Goal: Information Seeking & Learning: Learn about a topic

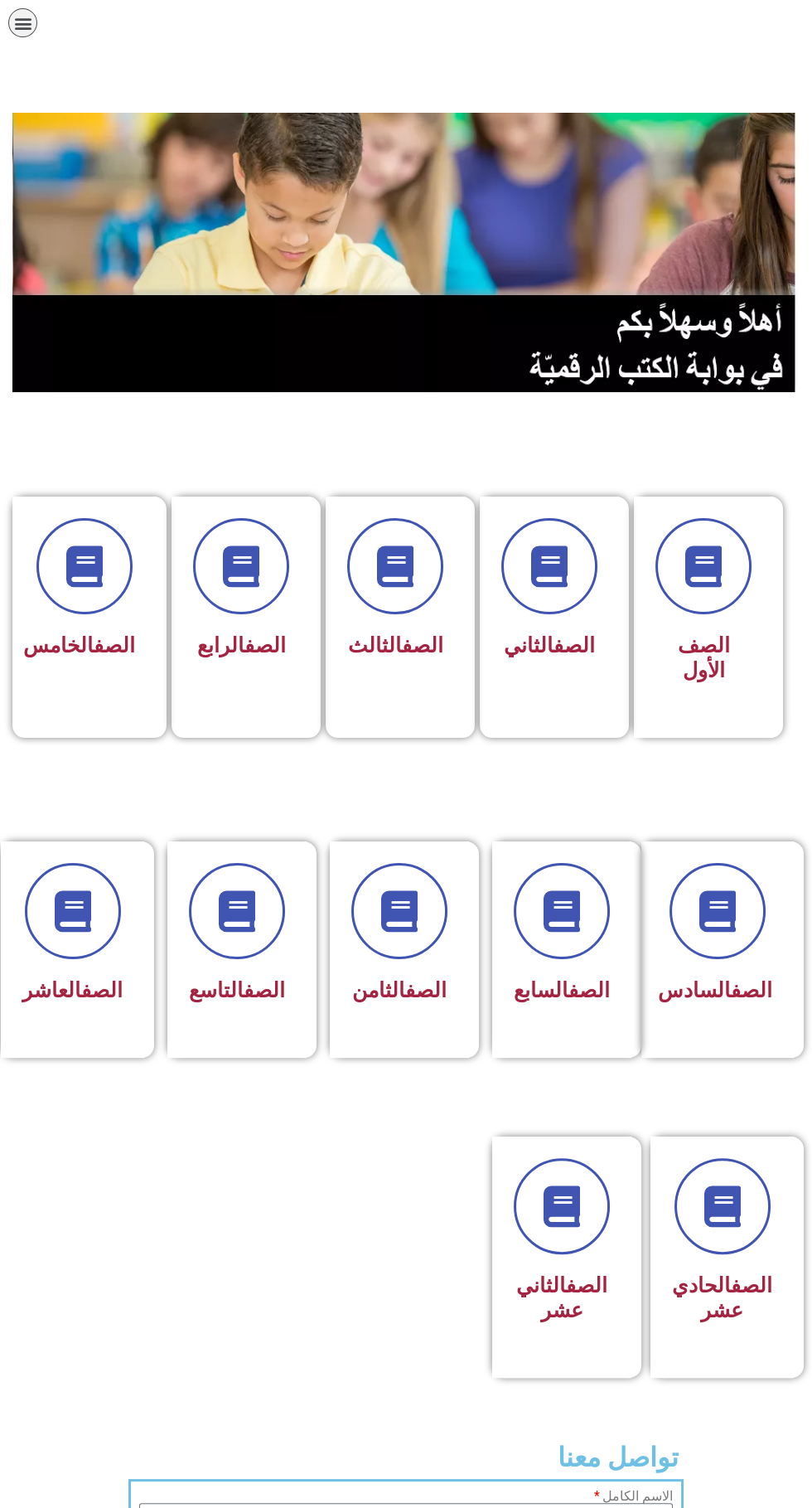
click at [582, 949] on span at bounding box center [562, 910] width 96 height 96
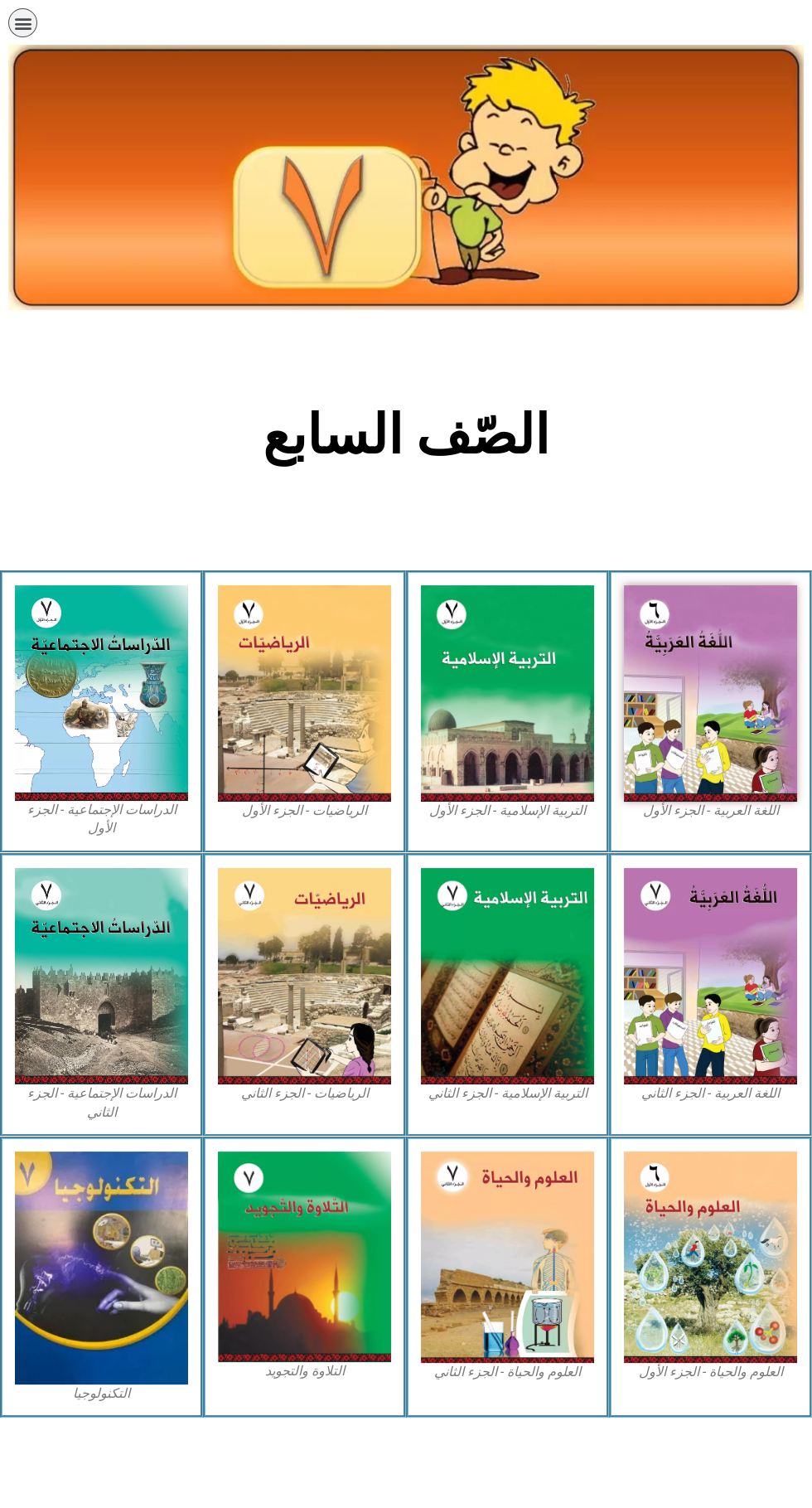
click at [545, 737] on img at bounding box center [507, 693] width 173 height 216
click at [338, 750] on img at bounding box center [304, 693] width 173 height 216
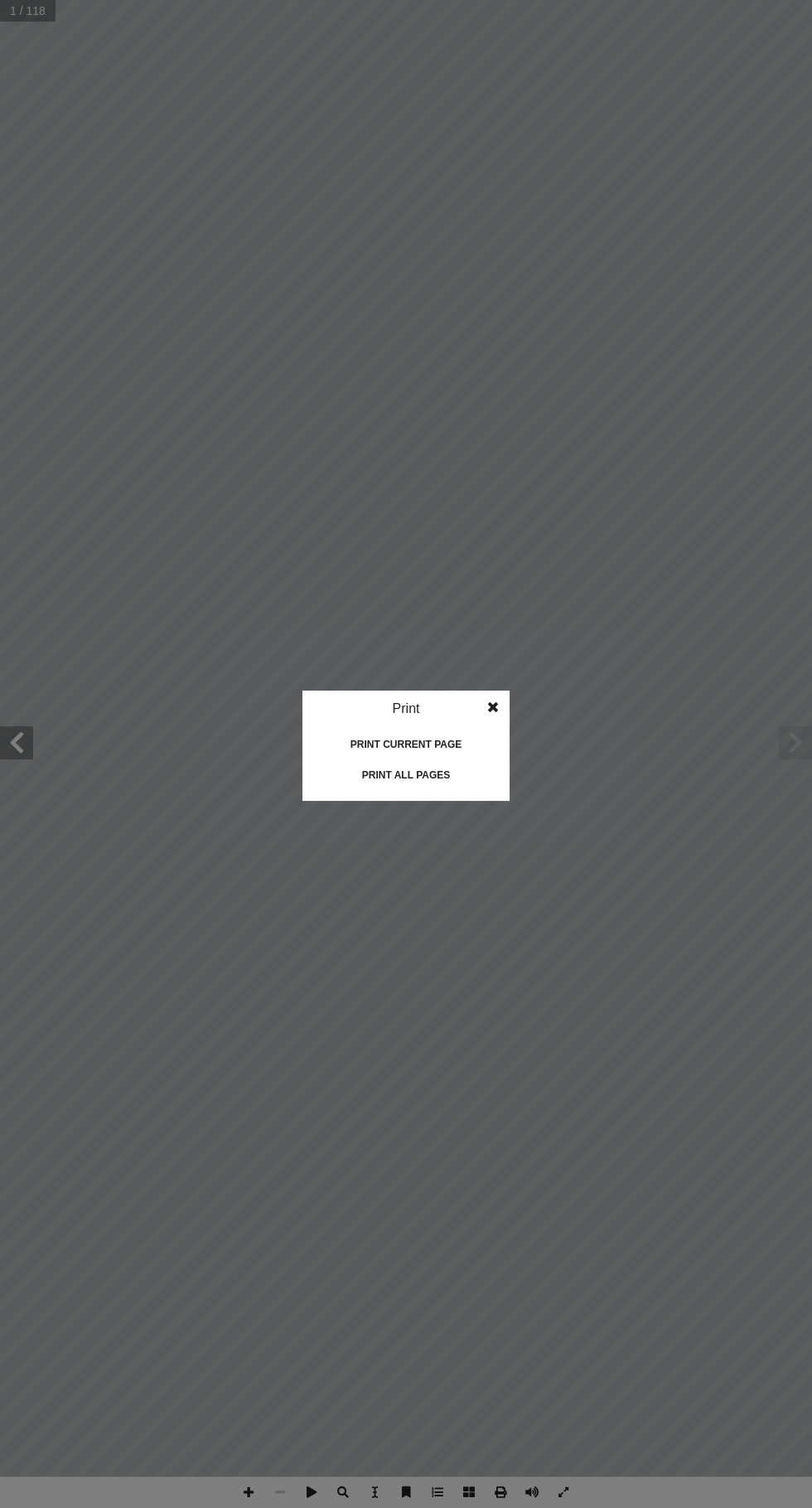
click at [386, 775] on div "Print all pages" at bounding box center [406, 775] width 166 height 27
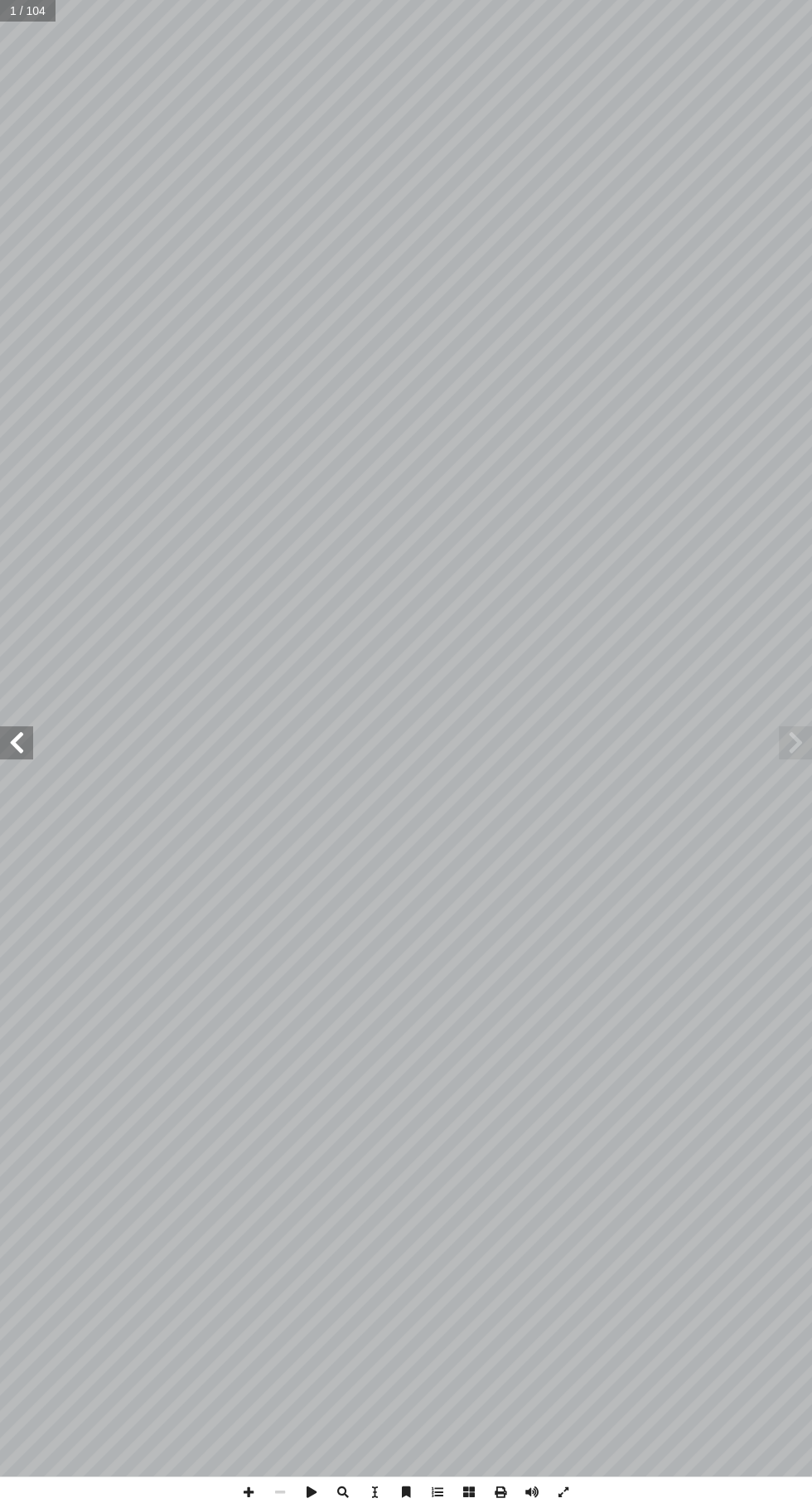
click at [20, 749] on span at bounding box center [16, 742] width 33 height 33
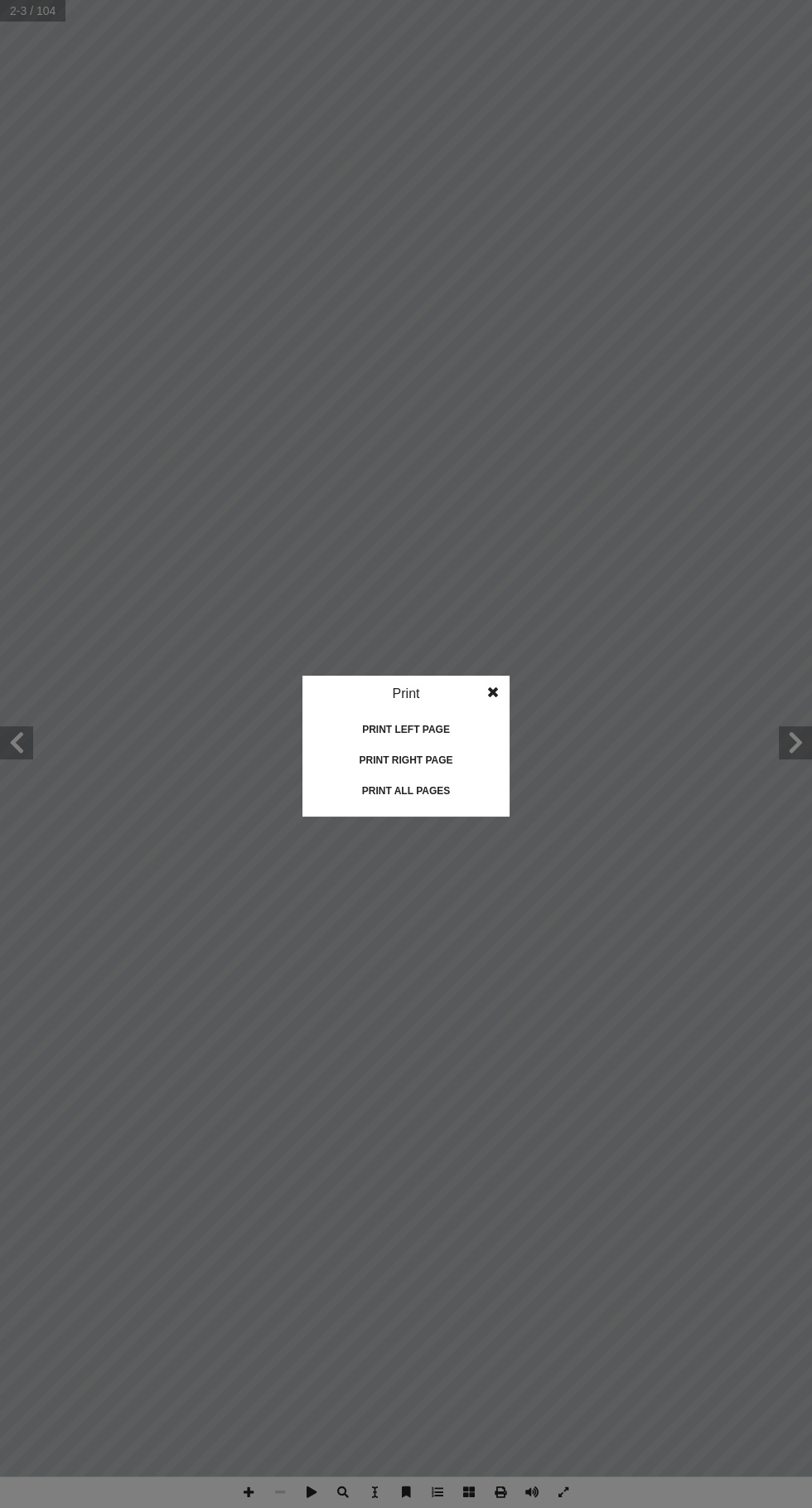
click at [387, 790] on div "Print all pages" at bounding box center [406, 791] width 166 height 27
